Goal: Navigation & Orientation: Find specific page/section

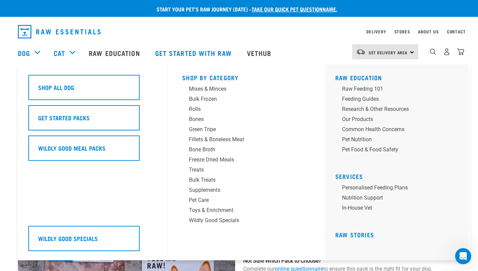
scroll to position [506, 0]
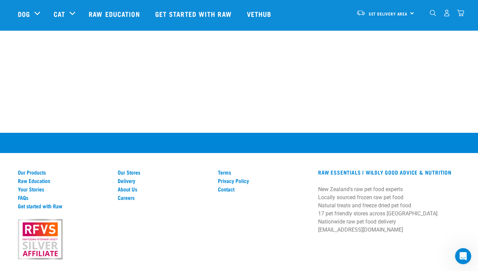
click at [225, 250] on div "Terms Privacy Policy Contact" at bounding box center [264, 214] width 100 height 90
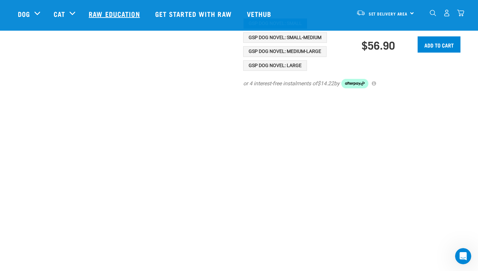
click at [107, 17] on link "Raw Education" at bounding box center [115, 13] width 66 height 27
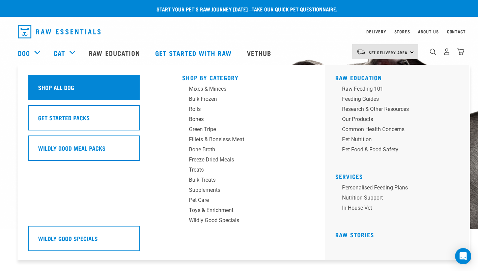
click at [58, 86] on h5 "Shop All Dog" at bounding box center [56, 87] width 36 height 9
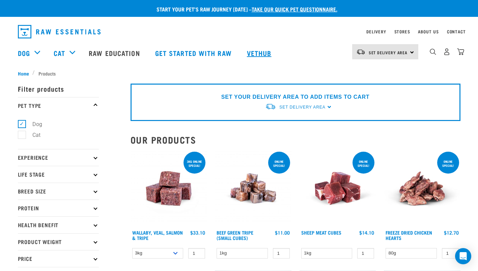
click at [260, 46] on link "Vethub" at bounding box center [260, 52] width 40 height 27
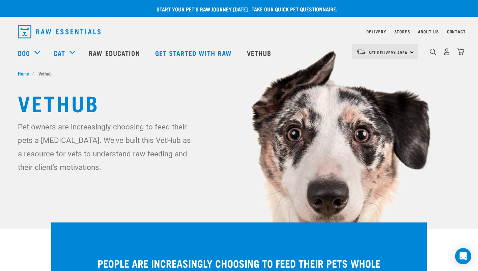
click at [280, 9] on link "take our quick pet questionnaire." at bounding box center [295, 8] width 86 height 3
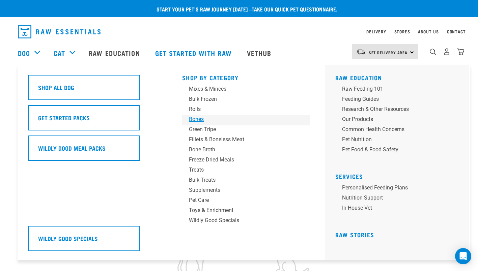
click at [195, 122] on div "Bones" at bounding box center [241, 119] width 105 height 8
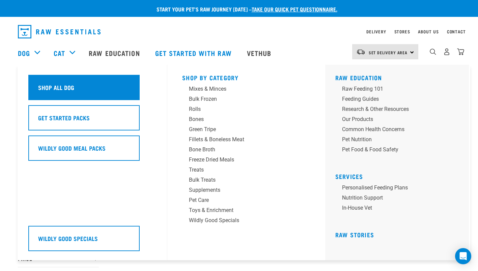
click at [63, 85] on h5 "Shop All Dog" at bounding box center [56, 87] width 36 height 9
